Goal: Use online tool/utility: Utilize a website feature to perform a specific function

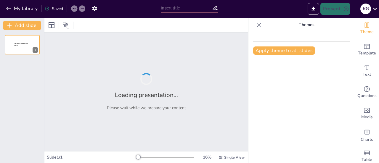
type input "Fundamentals of Unit Cells: Structure and Significance in Crystallography"
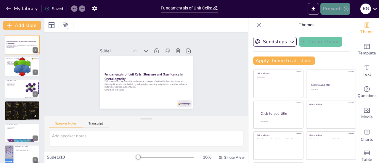
click at [334, 6] on button "Present" at bounding box center [336, 9] width 30 height 12
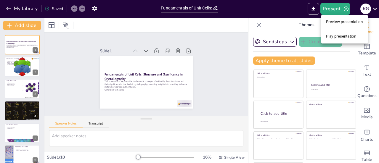
click at [339, 34] on li "Play presentation" at bounding box center [345, 36] width 47 height 9
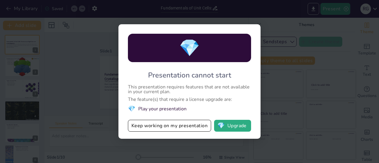
click at [176, 109] on li "💎 Play your presentation" at bounding box center [189, 109] width 123 height 8
click at [73, 71] on div "💎 Presentation cannot start This presentation requires features that are not av…" at bounding box center [189, 81] width 379 height 163
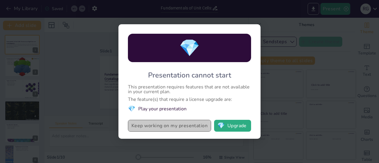
click at [186, 128] on button "Keep working on my presentation" at bounding box center [169, 126] width 83 height 12
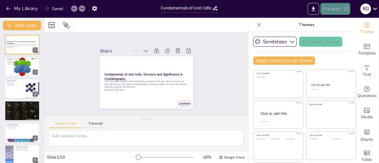
click at [330, 8] on button "Present" at bounding box center [336, 9] width 30 height 12
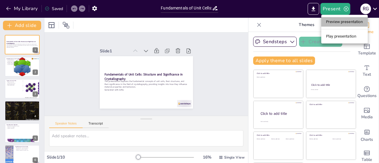
click at [328, 22] on li "Preview presentation" at bounding box center [345, 21] width 47 height 9
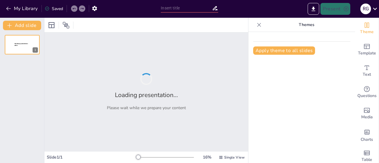
type input "Fundamentals of Unit Cells: Structure and Significance in Crystallography"
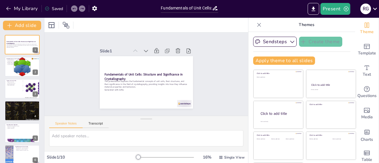
click at [256, 27] on icon at bounding box center [259, 25] width 6 height 6
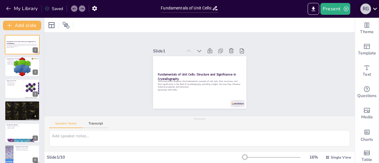
click at [370, 11] on div "r g" at bounding box center [366, 9] width 11 height 11
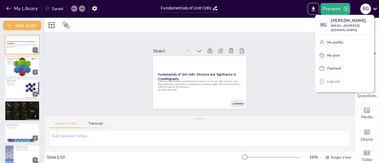
click at [335, 79] on p "Log out" at bounding box center [334, 81] width 12 height 5
